Goal: Task Accomplishment & Management: Use online tool/utility

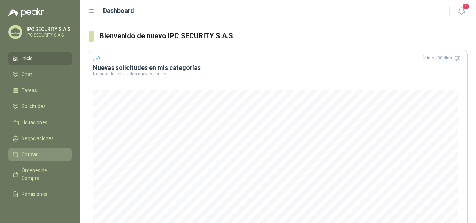
click at [38, 156] on li "Cotizar" at bounding box center [40, 155] width 55 height 8
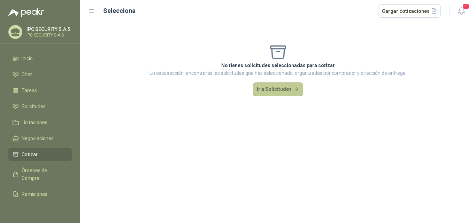
click at [274, 87] on button "Ir a Solicitudes" at bounding box center [278, 90] width 50 height 14
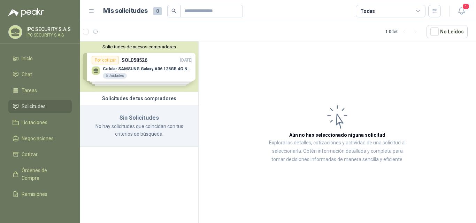
click at [142, 73] on div "Solicitudes de nuevos compradores Por cotizar SOL058526 [DATE] Celular SAMSUNG …" at bounding box center [139, 66] width 118 height 51
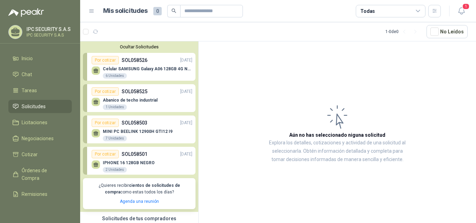
click at [142, 78] on div "Celular SAMSUNG Galaxy A06 128GB 4G Negro 6 Unidades" at bounding box center [148, 73] width 90 height 13
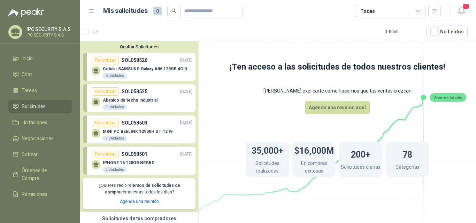
click at [142, 106] on div "Abanico de techo industrial 1 Unidades" at bounding box center [130, 104] width 55 height 13
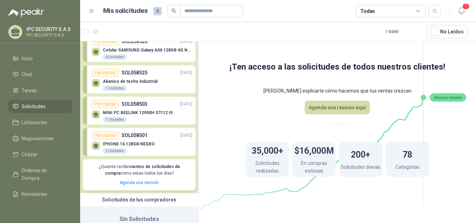
scroll to position [51, 0]
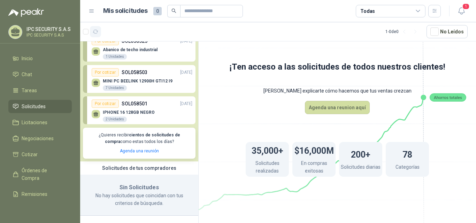
click at [91, 36] on button "button" at bounding box center [95, 31] width 11 height 11
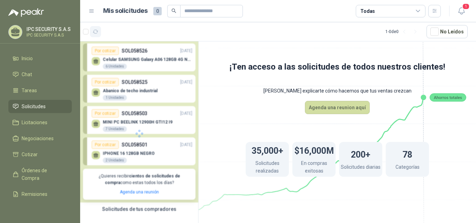
scroll to position [10, 0]
click at [92, 34] on button "button" at bounding box center [95, 31] width 11 height 11
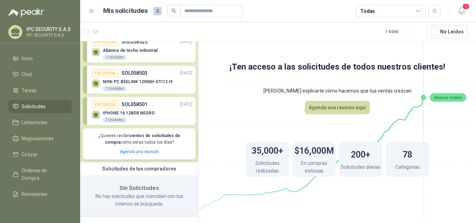
scroll to position [51, 0]
click at [44, 105] on span "Solicitudes" at bounding box center [34, 107] width 24 height 8
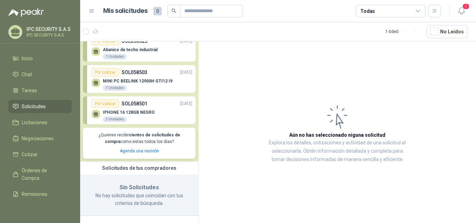
click at [44, 105] on span "Solicitudes" at bounding box center [34, 107] width 24 height 8
click at [461, 5] on button "1" at bounding box center [461, 11] width 13 height 13
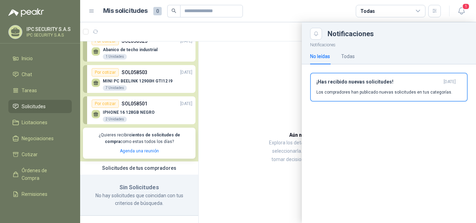
click at [378, 87] on div "¡Has recibido nuevas solicitudes! [DATE] Los compradores han publicado nuevas s…" at bounding box center [388, 87] width 145 height 16
click at [378, 87] on div "¡Has recibido nuevas solicitudes! [DATE] Los compradores han publicado nuevas s…" at bounding box center [389, 89] width 174 height 51
